Goal: Book appointment/travel/reservation

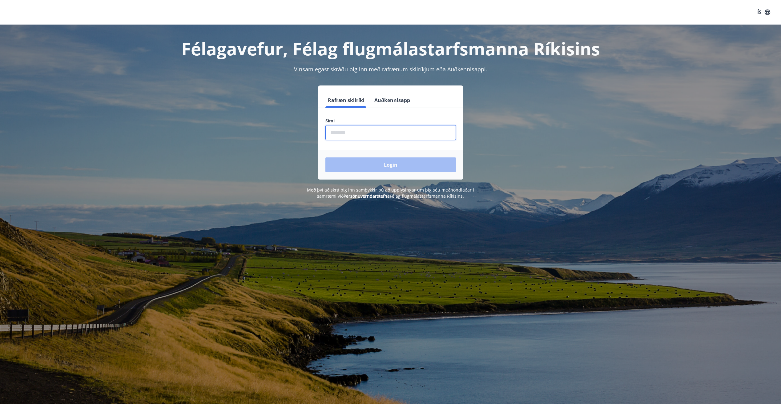
click at [355, 129] on input "phone" at bounding box center [390, 132] width 130 height 15
type input "********"
click at [342, 161] on button "Login" at bounding box center [390, 165] width 130 height 15
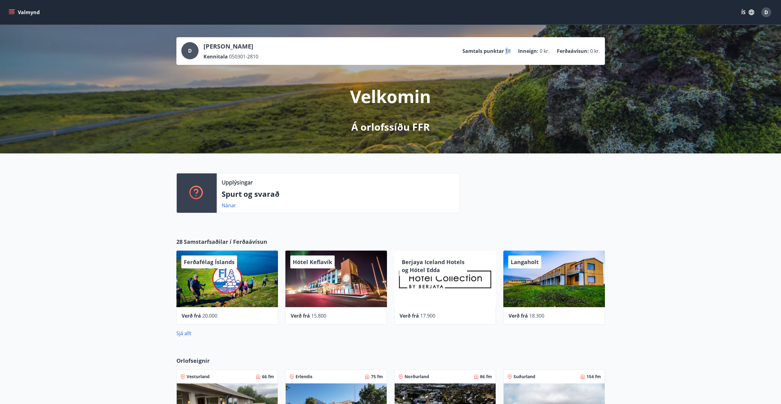
drag, startPoint x: 509, startPoint y: 50, endPoint x: 504, endPoint y: 50, distance: 5.2
click at [504, 50] on li "Samtals punktar 18" at bounding box center [486, 51] width 48 height 7
drag, startPoint x: 504, startPoint y: 50, endPoint x: 509, endPoint y: 53, distance: 6.1
click at [509, 53] on span "18" at bounding box center [508, 51] width 6 height 7
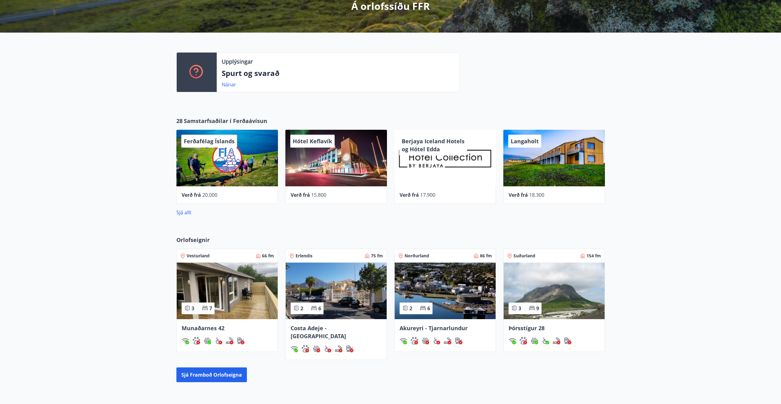
scroll to position [154, 0]
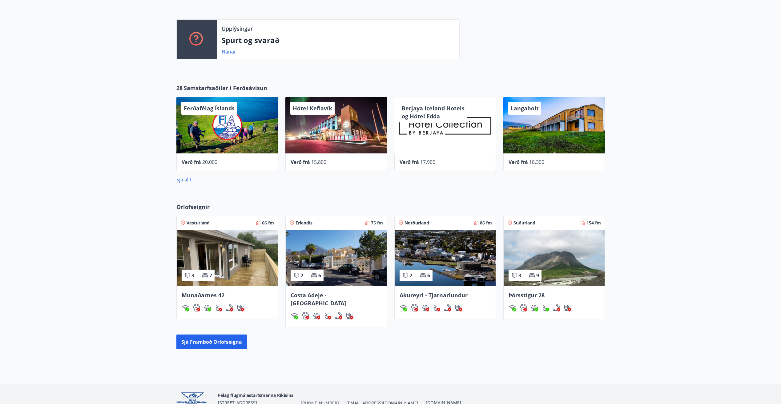
click at [324, 237] on img at bounding box center [336, 258] width 101 height 57
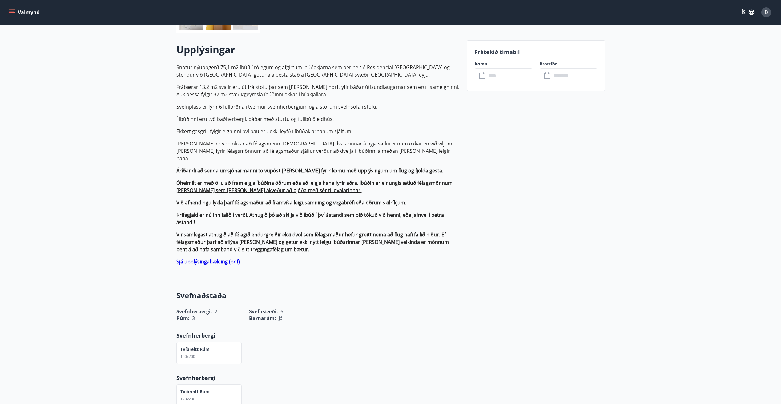
scroll to position [153, 0]
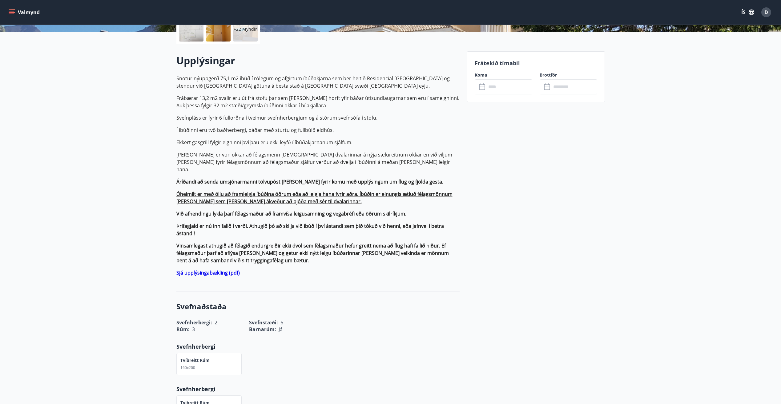
click at [488, 89] on input "text" at bounding box center [509, 86] width 46 height 15
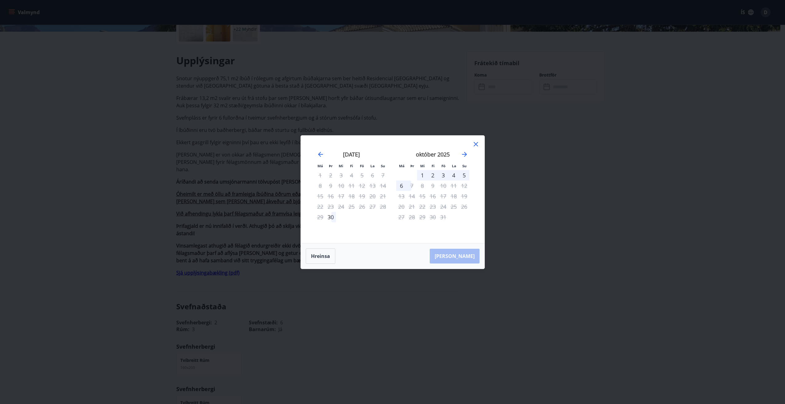
click at [425, 174] on div "1" at bounding box center [422, 175] width 10 height 10
click at [402, 187] on div "6" at bounding box center [401, 186] width 10 height 10
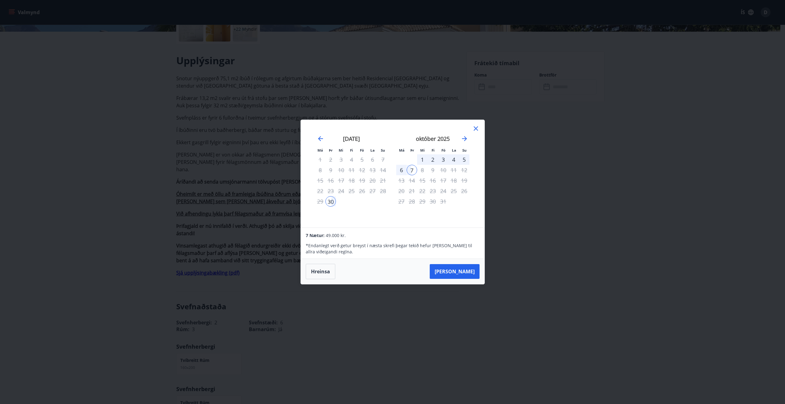
click at [476, 129] on icon at bounding box center [476, 128] width 4 height 4
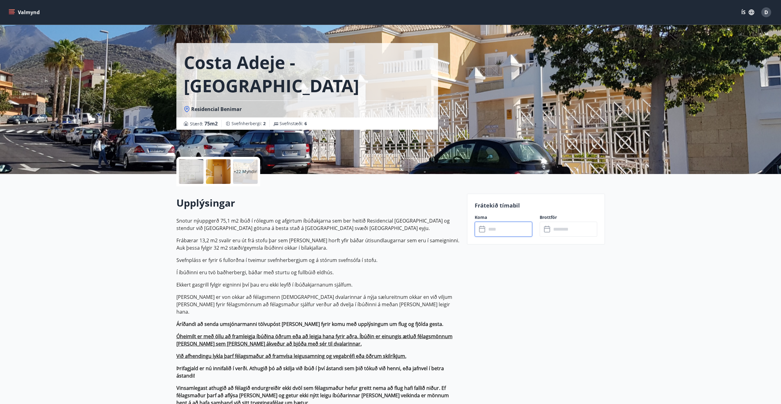
scroll to position [0, 0]
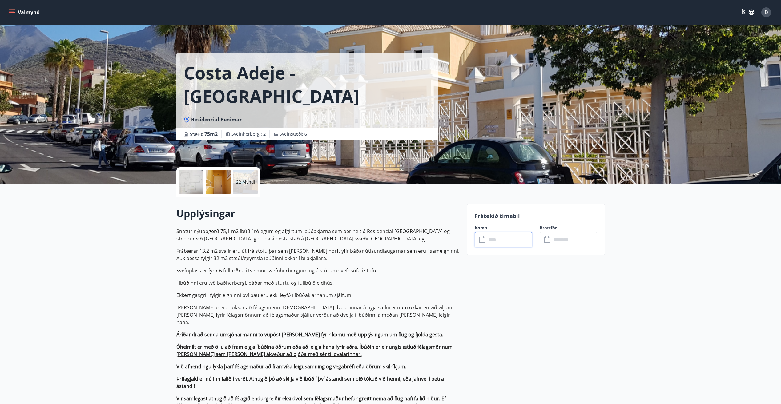
click at [771, 16] on button "D" at bounding box center [765, 12] width 15 height 15
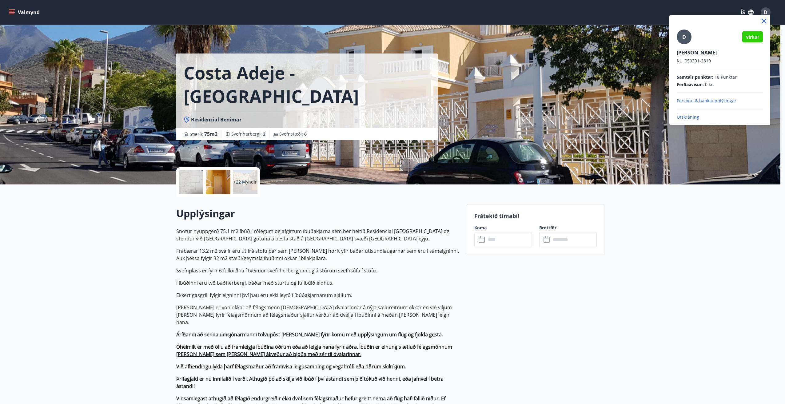
click at [666, 219] on div at bounding box center [392, 202] width 785 height 404
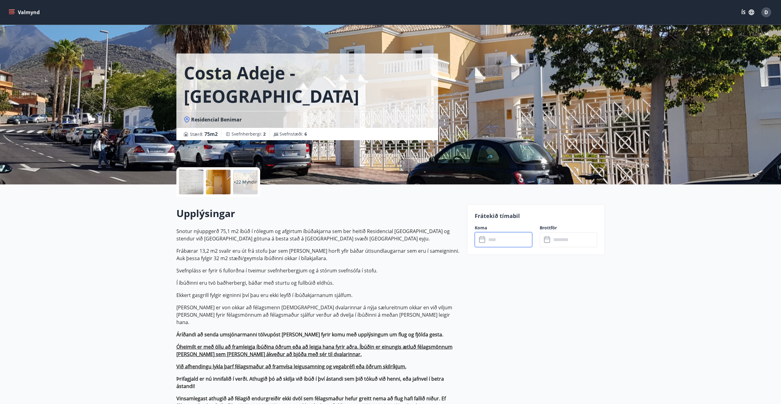
click at [489, 237] on input "text" at bounding box center [509, 239] width 46 height 15
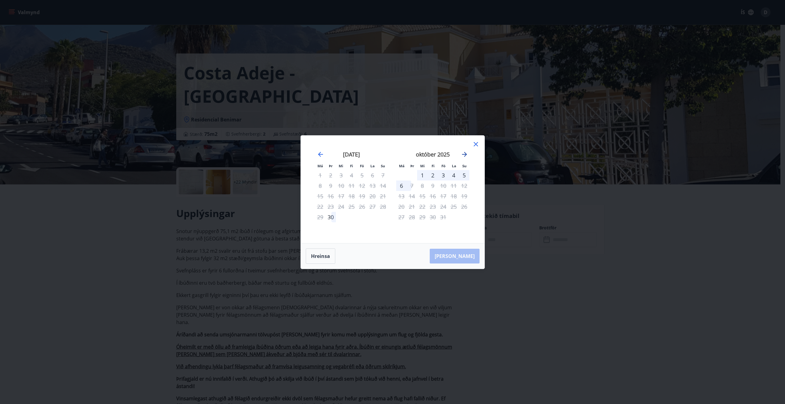
click at [464, 156] on icon "Move forward to switch to the next month." at bounding box center [464, 154] width 7 height 7
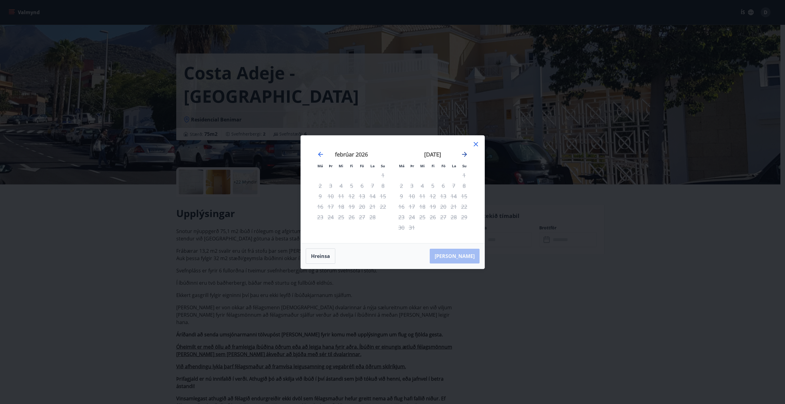
click at [464, 156] on icon "Move forward to switch to the next month." at bounding box center [464, 154] width 7 height 7
click at [478, 142] on icon at bounding box center [475, 144] width 7 height 7
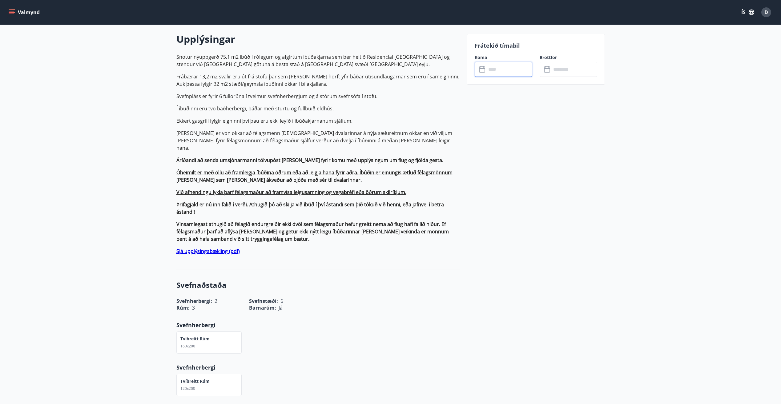
scroll to position [185, 0]
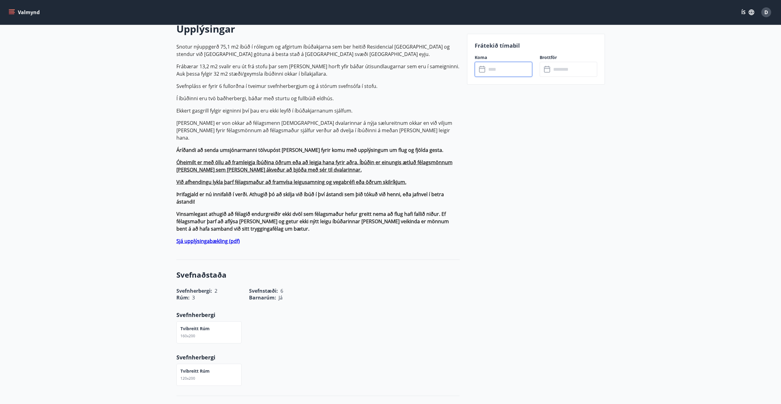
click at [206, 238] on strong "Sjá upplýsingabækling (pdf)" at bounding box center [207, 241] width 63 height 7
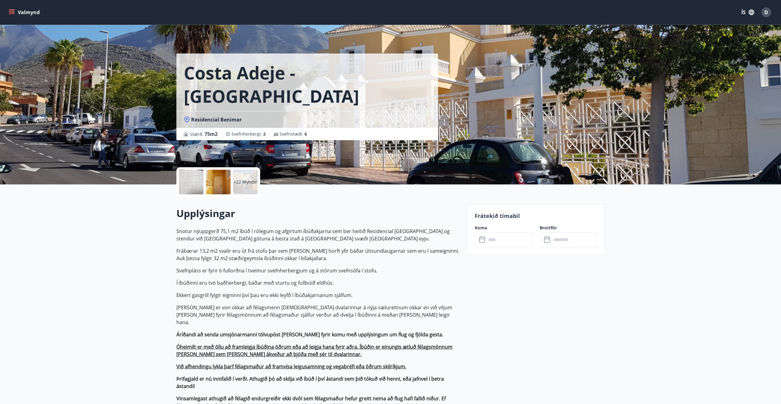
click at [511, 237] on input "text" at bounding box center [509, 239] width 46 height 15
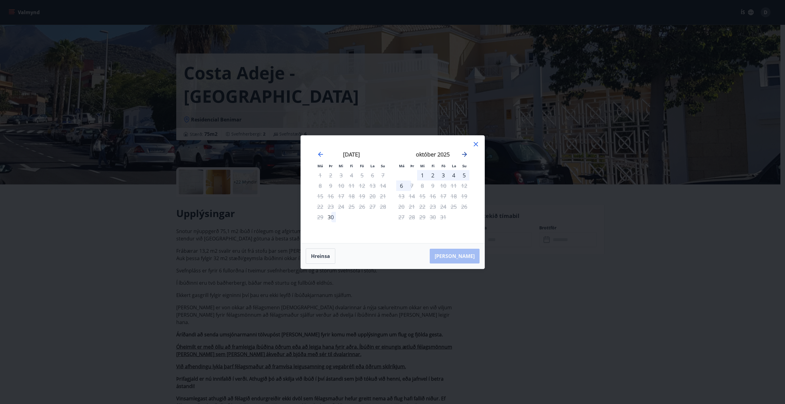
click at [465, 155] on icon "Move forward to switch to the next month." at bounding box center [464, 154] width 7 height 7
click at [325, 156] on div "desember 2025" at bounding box center [351, 156] width 73 height 27
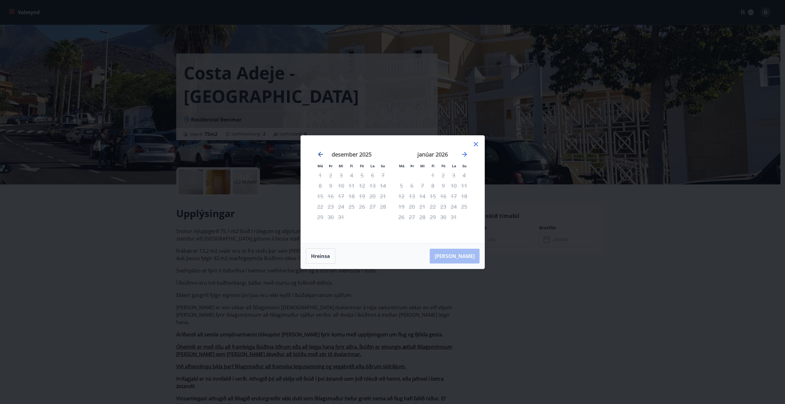
click at [320, 156] on icon "Move backward to switch to the previous month." at bounding box center [320, 154] width 5 height 5
click at [318, 154] on icon "Move backward to switch to the previous month." at bounding box center [320, 154] width 7 height 7
click at [332, 216] on div "30" at bounding box center [330, 217] width 10 height 10
click at [403, 187] on div "6" at bounding box center [401, 186] width 10 height 10
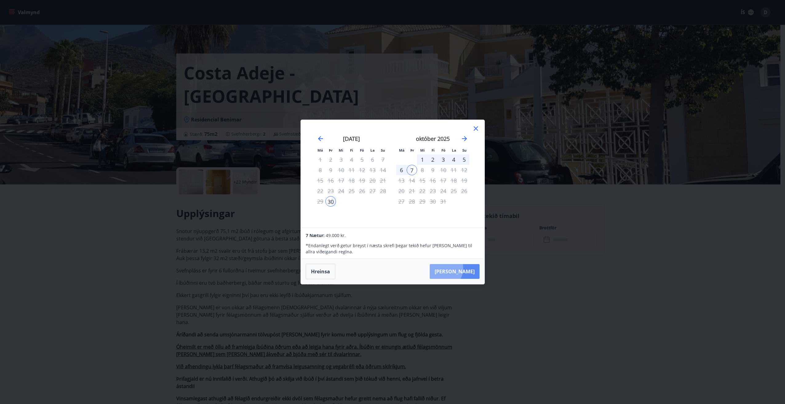
click at [461, 268] on button "[PERSON_NAME]" at bounding box center [455, 271] width 50 height 15
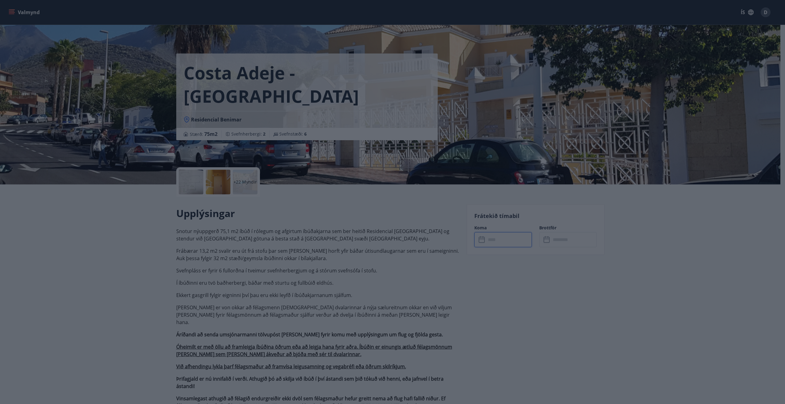
type input "******"
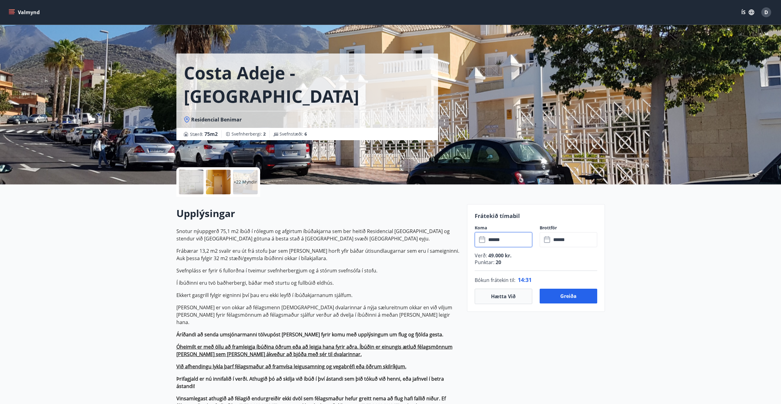
click at [761, 13] on button "D" at bounding box center [765, 12] width 15 height 15
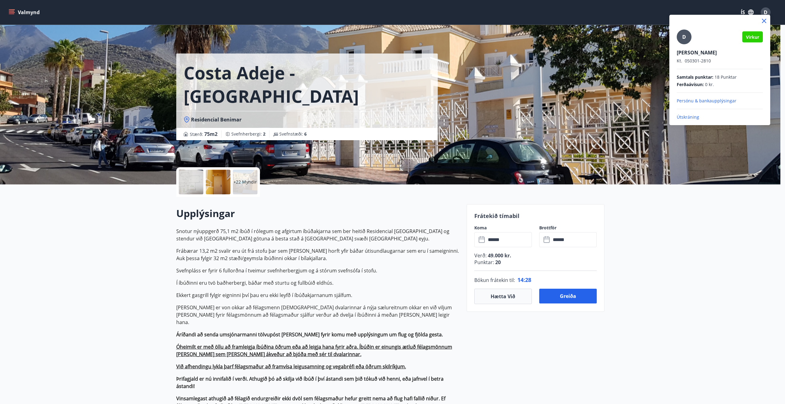
click at [663, 226] on div at bounding box center [392, 202] width 785 height 404
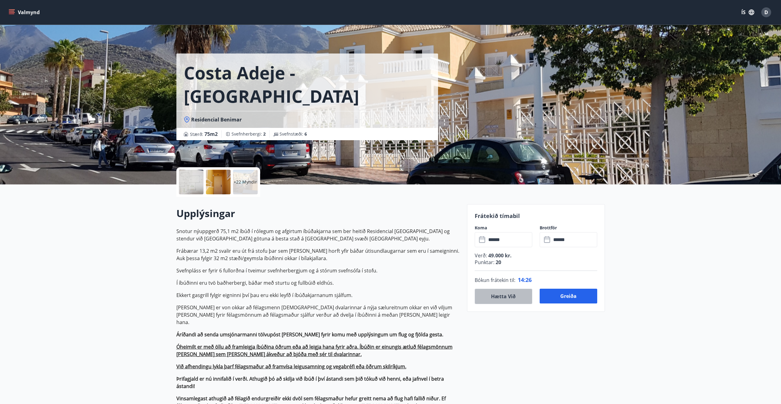
click at [514, 295] on button "Hætta við" at bounding box center [503, 296] width 58 height 15
